Goal: Task Accomplishment & Management: Complete application form

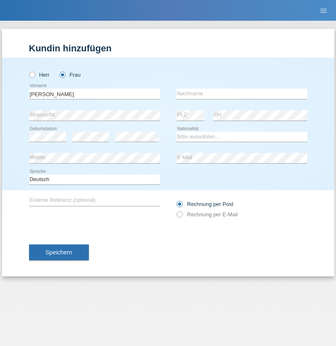
type input "[PERSON_NAME]"
click at [241, 94] on input "text" at bounding box center [241, 94] width 131 height 10
type input "Ribeiro"
select select "PT"
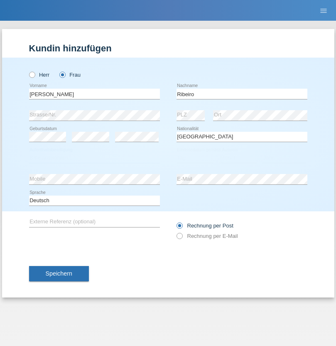
select select "C"
select select "22"
select select "12"
select select "2019"
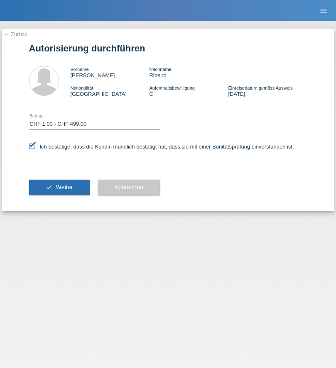
select select "1"
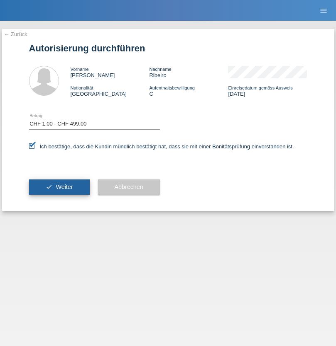
click at [59, 187] on span "Weiter" at bounding box center [64, 187] width 17 height 7
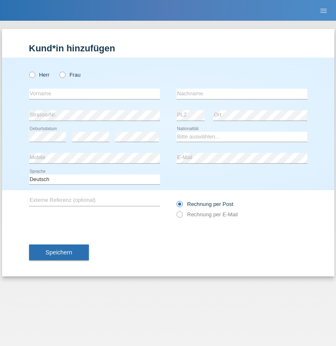
radio input "true"
click at [94, 94] on input "text" at bounding box center [94, 94] width 131 height 10
type input "Maxamed"
click at [241, 94] on input "text" at bounding box center [241, 94] width 131 height 10
type input "Cabdiwaxid shariif"
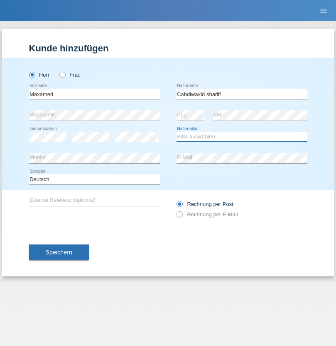
select select "SO"
select select "C"
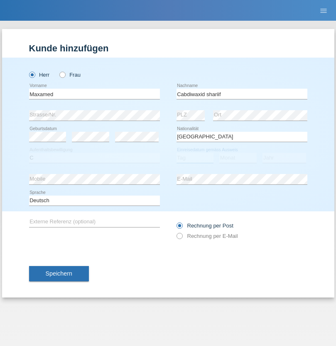
select select "18"
select select "06"
select select "2008"
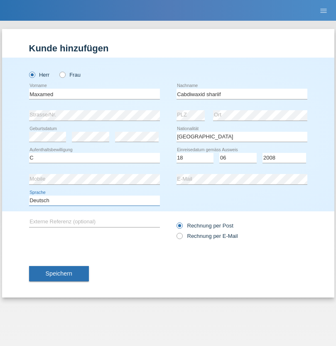
select select "en"
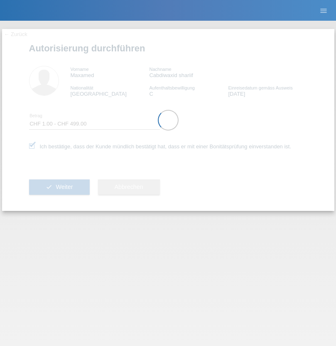
select select "1"
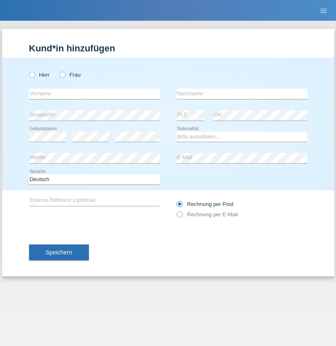
radio input "true"
click at [94, 94] on input "text" at bounding box center [94, 94] width 131 height 10
type input "Maxamed"
click at [241, 94] on input "text" at bounding box center [241, 94] width 131 height 10
type input "Shariif"
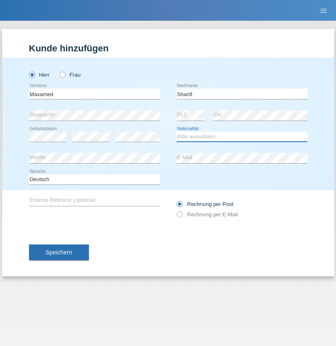
select select "CH"
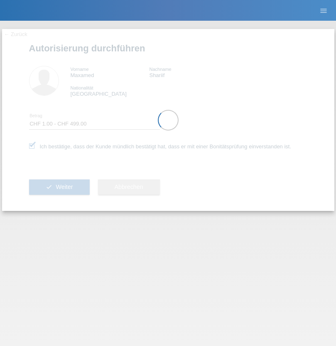
select select "1"
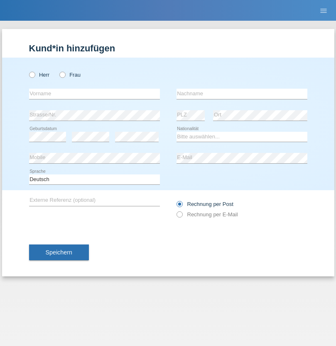
radio input "true"
click at [94, 94] on input "text" at bounding box center [94, 94] width 131 height 10
type input "vanessa"
click at [241, 94] on input "text" at bounding box center [241, 94] width 131 height 10
type input "ribeiro"
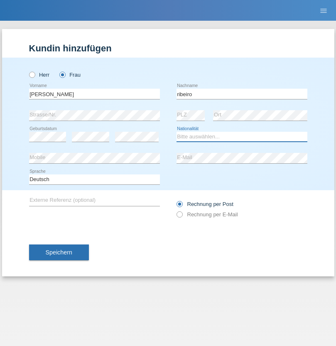
select select "PT"
select select "C"
select select "22"
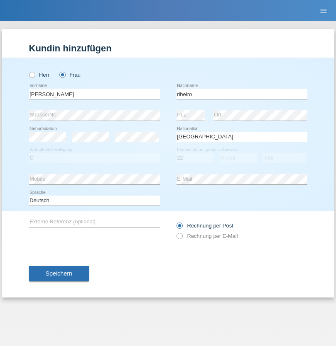
select select "12"
select select "2019"
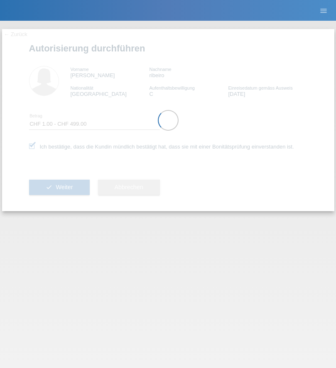
select select "1"
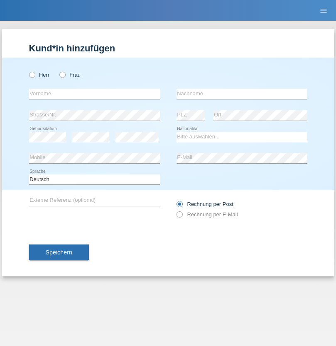
radio input "true"
click at [94, 94] on input "text" at bounding box center [94, 94] width 131 height 10
type input "Beatrice"
click at [241, 94] on input "text" at bounding box center [241, 94] width 131 height 10
type input "Zuberbühler"
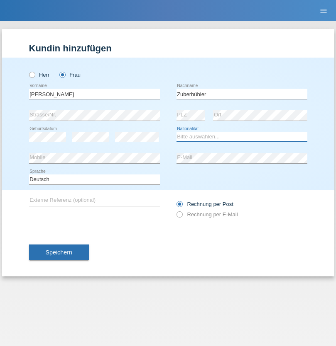
select select "CH"
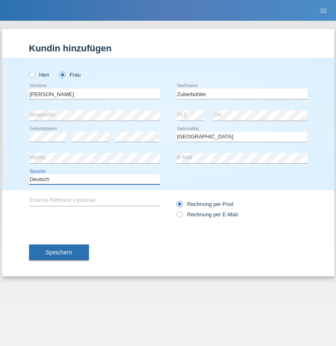
select select "en"
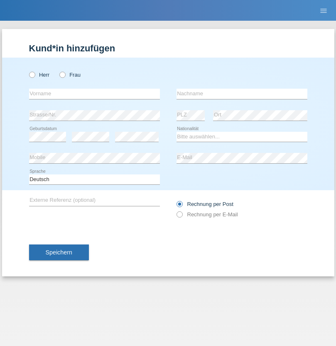
radio input "true"
click at [94, 94] on input "text" at bounding box center [94, 94] width 131 height 10
type input "Chiara Maria"
click at [241, 94] on input "text" at bounding box center [241, 94] width 131 height 10
type input "Recine"
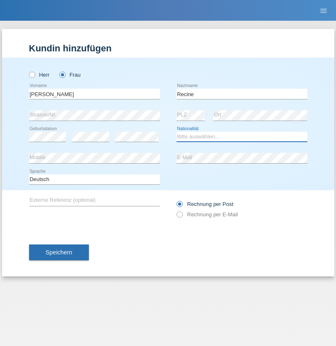
select select "CH"
radio input "true"
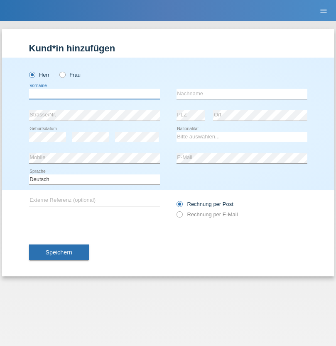
click at [94, 94] on input "text" at bounding box center [94, 94] width 131 height 10
type input "Christof"
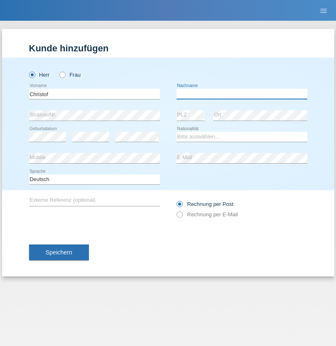
click at [241, 94] on input "text" at bounding box center [241, 94] width 131 height 10
type input "[PERSON_NAME]"
select select "CH"
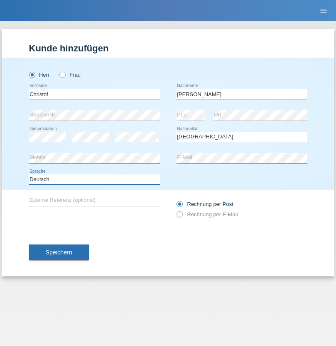
select select "en"
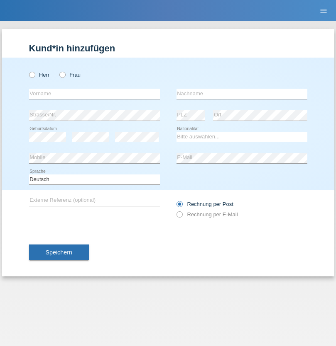
radio input "true"
click at [94, 94] on input "text" at bounding box center [94, 94] width 131 height 10
type input "Qashqo"
click at [241, 94] on input "text" at bounding box center [241, 94] width 131 height 10
type input "[PERSON_NAME]"
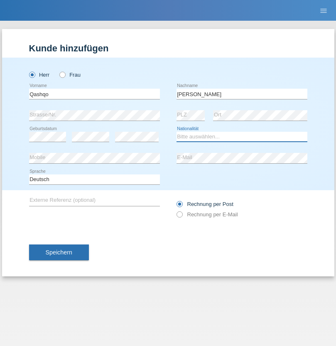
select select "CH"
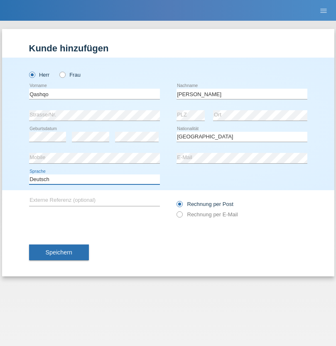
select select "en"
